Goal: Task Accomplishment & Management: Use online tool/utility

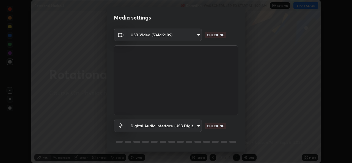
scroll to position [17, 0]
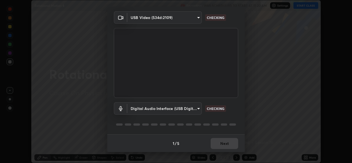
click at [216, 140] on div "1 / 5 Next" at bounding box center [176, 144] width 138 height 18
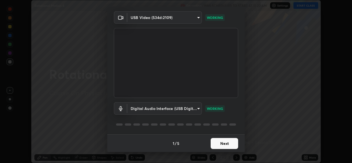
click at [214, 143] on button "Next" at bounding box center [225, 143] width 28 height 11
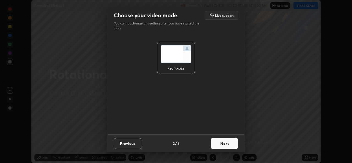
scroll to position [0, 0]
click at [220, 145] on button "Next" at bounding box center [225, 143] width 28 height 11
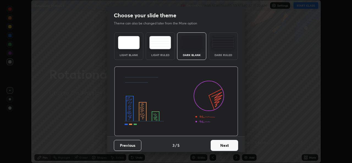
click at [221, 146] on button "Next" at bounding box center [225, 145] width 28 height 11
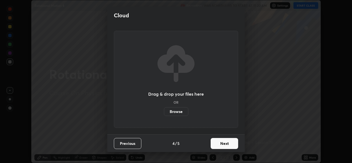
click at [175, 114] on label "Browse" at bounding box center [176, 111] width 24 height 9
click at [164, 114] on input "Browse" at bounding box center [164, 111] width 0 height 9
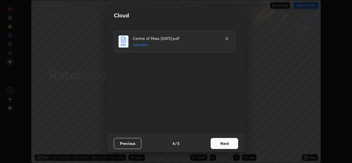
click at [221, 144] on button "Next" at bounding box center [225, 143] width 28 height 11
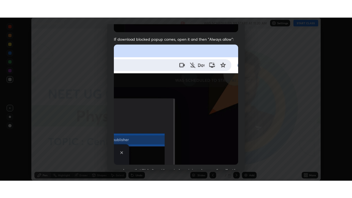
scroll to position [130, 0]
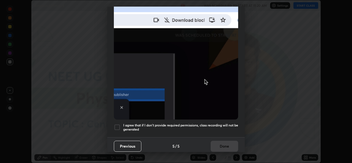
click at [180, 127] on h5 "I agree that if I don't provide required permissions, class recording will not …" at bounding box center [180, 127] width 115 height 9
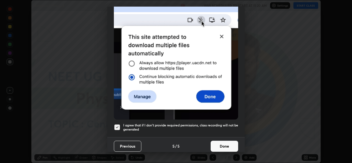
click at [215, 142] on button "Done" at bounding box center [225, 146] width 28 height 11
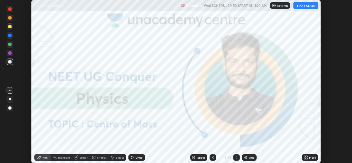
click at [305, 157] on icon at bounding box center [304, 156] width 1 height 1
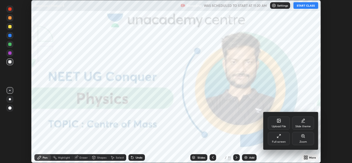
click at [275, 122] on div "Upload File" at bounding box center [279, 123] width 22 height 13
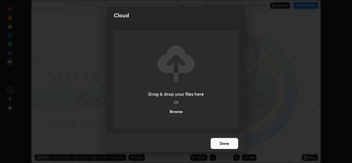
click at [170, 113] on label "Browse" at bounding box center [176, 111] width 24 height 9
click at [164, 113] on input "Browse" at bounding box center [164, 111] width 0 height 9
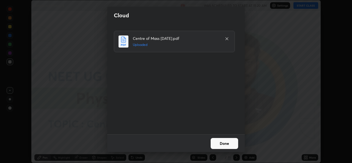
click at [230, 142] on button "Done" at bounding box center [225, 143] width 28 height 11
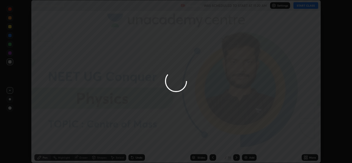
click at [302, 157] on div "More" at bounding box center [310, 157] width 17 height 7
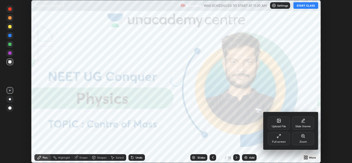
click at [276, 126] on div "Upload File" at bounding box center [279, 126] width 14 height 3
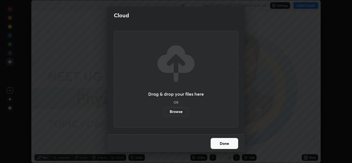
click at [173, 112] on label "Browse" at bounding box center [176, 111] width 24 height 9
click at [164, 112] on input "Browse" at bounding box center [164, 111] width 0 height 9
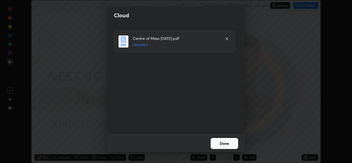
click at [223, 142] on button "Done" at bounding box center [225, 143] width 28 height 11
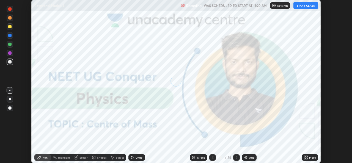
click at [307, 159] on icon at bounding box center [306, 158] width 1 height 1
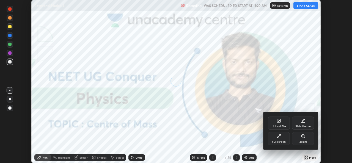
click at [278, 137] on icon at bounding box center [277, 137] width 1 height 1
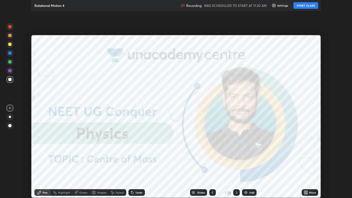
scroll to position [198, 352]
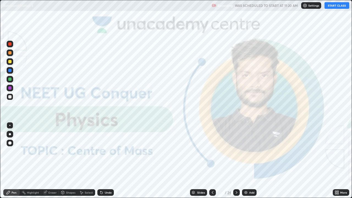
click at [335, 4] on button "START CLASS" at bounding box center [337, 5] width 25 height 7
click at [238, 163] on div at bounding box center [236, 192] width 7 height 11
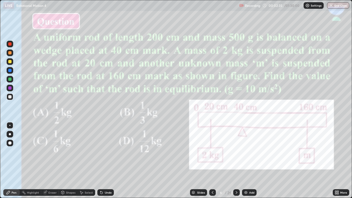
click at [196, 163] on div "Slides" at bounding box center [198, 192] width 17 height 7
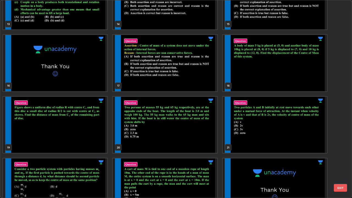
scroll to position [297, 0]
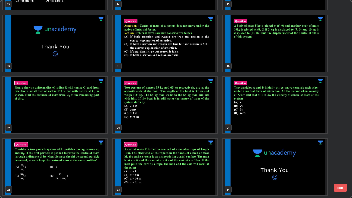
click at [247, 121] on img "grid" at bounding box center [275, 105] width 104 height 56
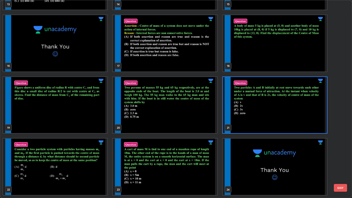
click at [248, 121] on img "grid" at bounding box center [275, 105] width 104 height 56
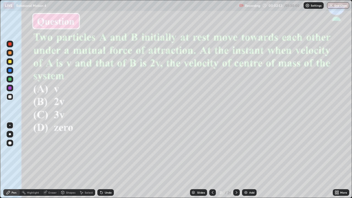
click at [246, 163] on img at bounding box center [246, 192] width 4 height 4
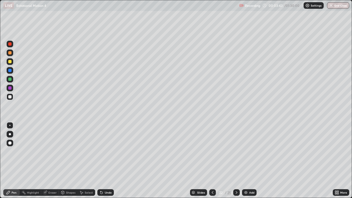
click at [10, 135] on div at bounding box center [10, 134] width 2 height 2
click at [49, 163] on div "Eraser" at bounding box center [52, 192] width 8 height 3
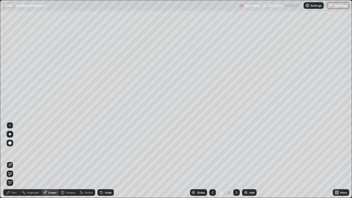
click at [12, 163] on div "Pen" at bounding box center [11, 192] width 17 height 7
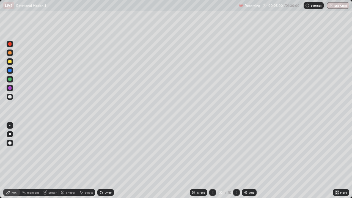
click at [10, 70] on div at bounding box center [9, 70] width 3 height 3
click at [10, 63] on div at bounding box center [10, 61] width 7 height 7
click at [10, 96] on div at bounding box center [9, 96] width 3 height 3
click at [10, 80] on div at bounding box center [9, 79] width 3 height 3
click at [10, 44] on div at bounding box center [9, 43] width 3 height 3
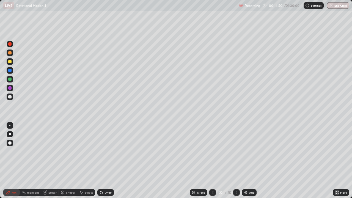
click at [50, 163] on div "Eraser" at bounding box center [52, 192] width 8 height 3
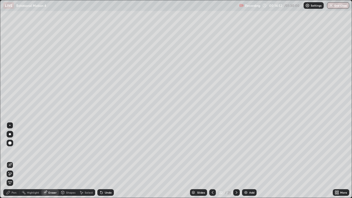
click at [14, 163] on div "Pen" at bounding box center [11, 192] width 17 height 7
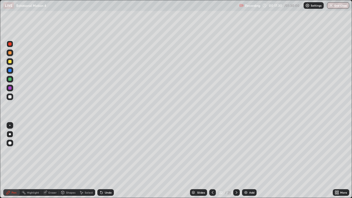
click at [196, 163] on div "Slides" at bounding box center [198, 192] width 17 height 7
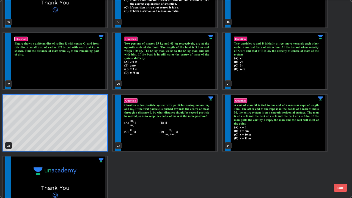
scroll to position [343, 0]
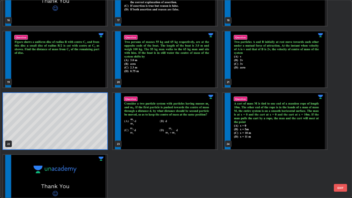
click at [201, 140] on img "grid" at bounding box center [165, 121] width 104 height 56
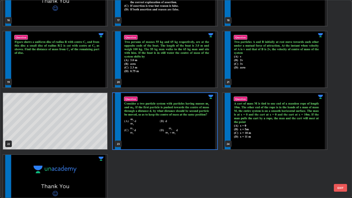
click at [204, 140] on img "grid" at bounding box center [165, 121] width 104 height 56
click at [205, 141] on img "grid" at bounding box center [165, 121] width 104 height 56
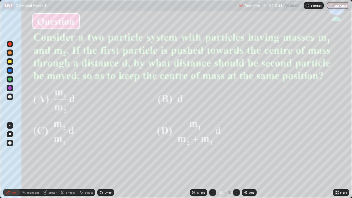
click at [206, 142] on img "grid" at bounding box center [165, 121] width 104 height 56
click at [197, 163] on div "Slides" at bounding box center [198, 192] width 17 height 7
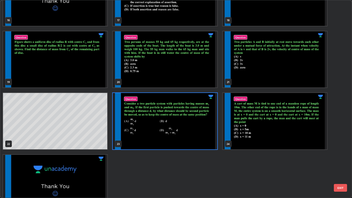
click at [272, 134] on img "grid" at bounding box center [275, 121] width 104 height 56
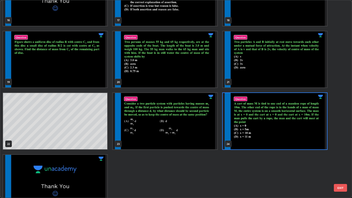
click at [274, 137] on img "grid" at bounding box center [275, 121] width 104 height 56
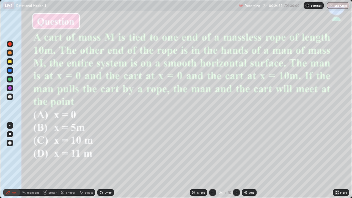
click at [9, 96] on div at bounding box center [9, 96] width 3 height 3
click at [200, 163] on div "Slides" at bounding box center [198, 192] width 17 height 7
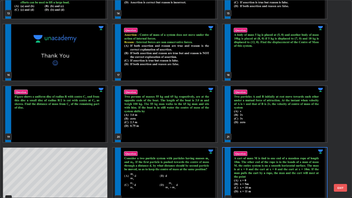
scroll to position [298, 0]
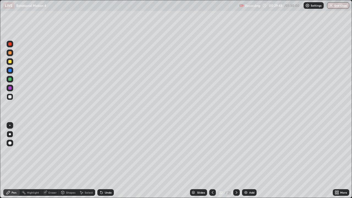
click at [247, 163] on img at bounding box center [246, 192] width 4 height 4
click at [8, 80] on div at bounding box center [9, 79] width 3 height 3
click at [11, 63] on div at bounding box center [9, 61] width 3 height 3
click at [52, 163] on div "Eraser" at bounding box center [52, 192] width 8 height 3
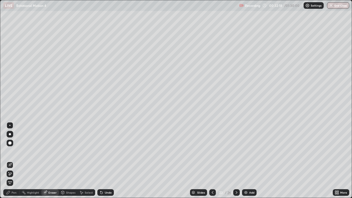
click at [13, 163] on div "Pen" at bounding box center [11, 192] width 17 height 7
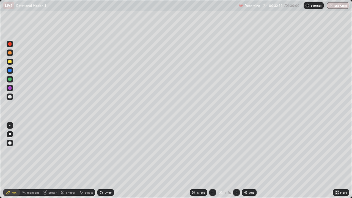
click at [11, 78] on div at bounding box center [9, 79] width 3 height 3
click at [9, 69] on div at bounding box center [10, 70] width 7 height 7
click at [48, 163] on div "Eraser" at bounding box center [50, 192] width 18 height 7
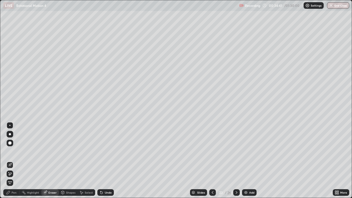
click at [13, 163] on div "Pen" at bounding box center [14, 192] width 5 height 3
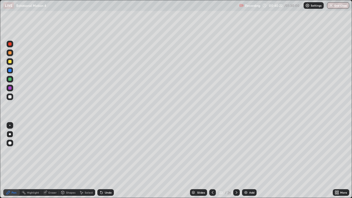
click at [202, 163] on div "Slides" at bounding box center [201, 192] width 8 height 3
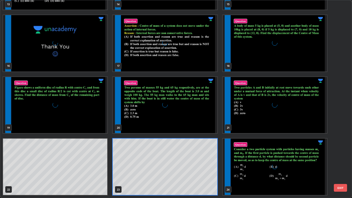
scroll to position [196, 349]
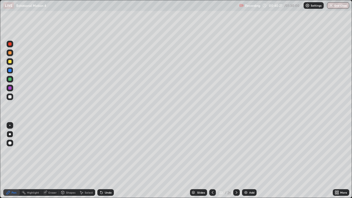
click at [247, 163] on img at bounding box center [246, 192] width 4 height 4
click at [7, 98] on div at bounding box center [10, 97] width 7 height 7
click at [10, 72] on div at bounding box center [10, 70] width 7 height 7
click at [10, 87] on div at bounding box center [9, 87] width 3 height 3
click at [247, 163] on img at bounding box center [246, 192] width 4 height 4
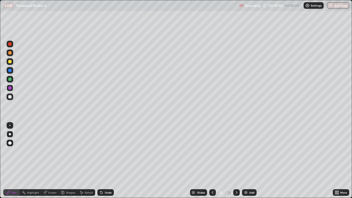
click at [9, 80] on div at bounding box center [9, 79] width 3 height 3
click at [10, 98] on div at bounding box center [9, 96] width 3 height 3
click at [9, 87] on div at bounding box center [9, 87] width 3 height 3
click at [48, 163] on div "Eraser" at bounding box center [50, 192] width 18 height 11
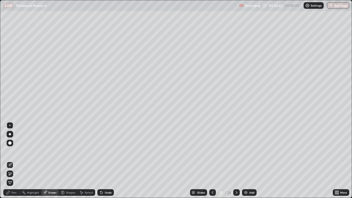
click at [13, 163] on div "Pen" at bounding box center [11, 192] width 17 height 7
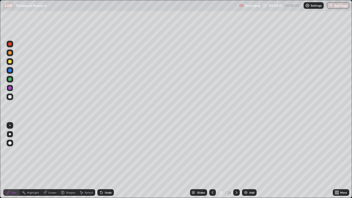
click at [175, 163] on div "Slides 25 / 28 Add" at bounding box center [223, 192] width 219 height 11
click at [182, 163] on div "Slides 25 / 28 Add" at bounding box center [223, 192] width 219 height 11
click at [245, 163] on img at bounding box center [246, 192] width 4 height 4
click at [11, 62] on div at bounding box center [9, 61] width 3 height 3
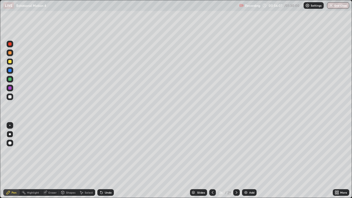
click at [9, 62] on div at bounding box center [9, 61] width 3 height 3
click at [10, 53] on div at bounding box center [9, 52] width 3 height 3
click at [10, 62] on div at bounding box center [9, 61] width 3 height 3
click at [10, 52] on div at bounding box center [9, 52] width 3 height 3
click at [10, 96] on div at bounding box center [9, 96] width 3 height 3
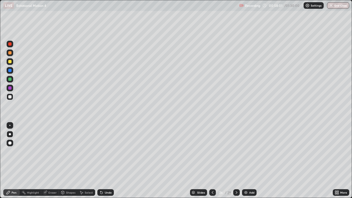
click at [9, 88] on div at bounding box center [9, 87] width 3 height 3
click at [9, 78] on div at bounding box center [9, 79] width 3 height 3
click at [10, 96] on div at bounding box center [9, 96] width 3 height 3
click at [11, 88] on div at bounding box center [9, 87] width 3 height 3
click at [9, 96] on div at bounding box center [9, 96] width 3 height 3
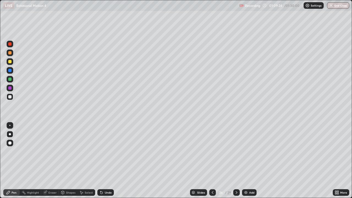
click at [246, 163] on img at bounding box center [246, 192] width 4 height 4
click at [10, 61] on div at bounding box center [9, 61] width 3 height 3
click at [10, 88] on div at bounding box center [9, 87] width 3 height 3
click at [48, 163] on div "Eraser" at bounding box center [50, 192] width 18 height 7
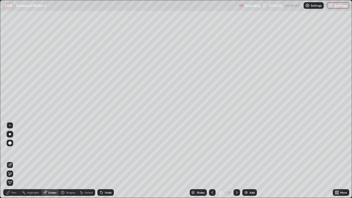
click at [14, 163] on div "Pen" at bounding box center [11, 192] width 17 height 7
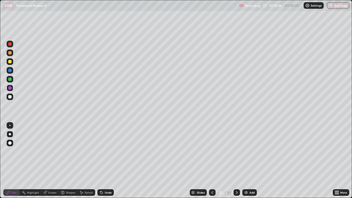
click at [10, 61] on div at bounding box center [9, 61] width 3 height 3
click at [10, 99] on div at bounding box center [10, 97] width 7 height 7
click at [10, 61] on div at bounding box center [9, 61] width 3 height 3
click at [9, 96] on div at bounding box center [9, 96] width 3 height 3
click at [10, 70] on div at bounding box center [9, 70] width 3 height 3
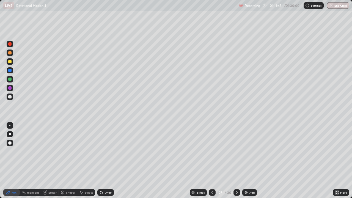
click at [9, 96] on div at bounding box center [9, 96] width 3 height 3
click at [10, 70] on div at bounding box center [9, 70] width 3 height 3
click at [199, 163] on div "Slides" at bounding box center [201, 192] width 8 height 3
click at [197, 163] on div "Slides" at bounding box center [198, 192] width 17 height 7
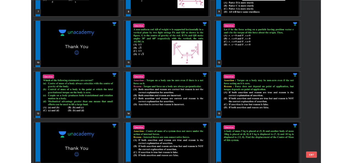
scroll to position [162, 0]
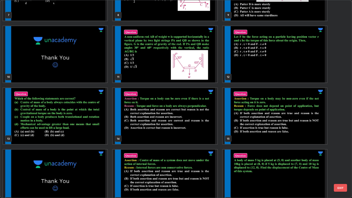
click at [291, 74] on img "grid" at bounding box center [275, 54] width 104 height 56
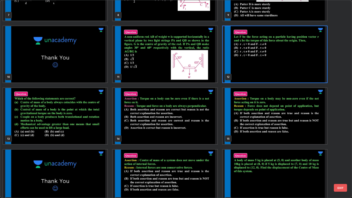
click at [289, 77] on img "grid" at bounding box center [275, 54] width 104 height 56
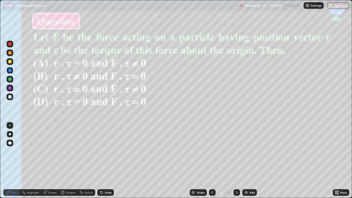
click at [47, 163] on div "Eraser" at bounding box center [50, 192] width 18 height 11
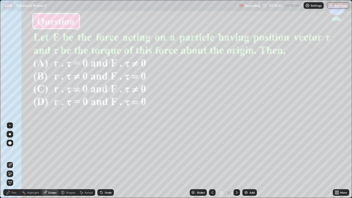
click at [15, 163] on div "Pen" at bounding box center [11, 192] width 17 height 7
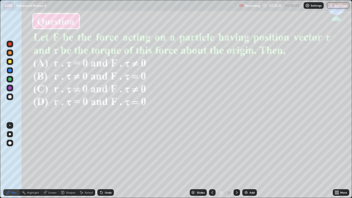
click at [247, 163] on img at bounding box center [246, 192] width 4 height 4
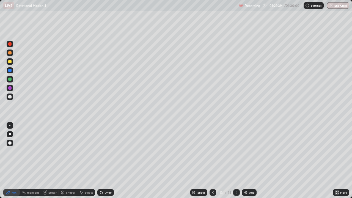
click at [9, 98] on div at bounding box center [9, 96] width 3 height 3
click at [11, 88] on div at bounding box center [9, 87] width 3 height 3
click at [8, 80] on div at bounding box center [10, 79] width 7 height 7
click at [340, 8] on button "End Class" at bounding box center [339, 5] width 22 height 7
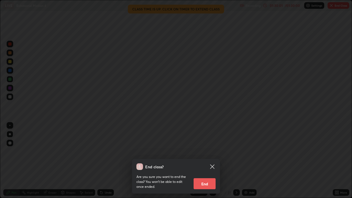
click at [202, 163] on button "End" at bounding box center [205, 183] width 22 height 11
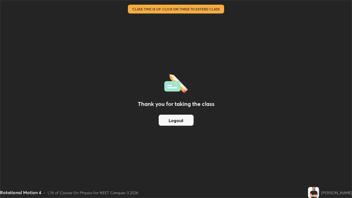
click at [168, 122] on button "Logout" at bounding box center [176, 120] width 35 height 11
click at [165, 124] on button "Logout" at bounding box center [176, 120] width 35 height 11
click at [165, 122] on button "Logout" at bounding box center [176, 120] width 35 height 11
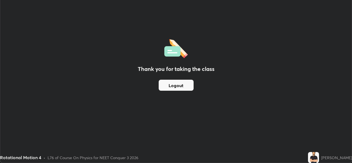
scroll to position [27362, 27172]
